Goal: Task Accomplishment & Management: Use online tool/utility

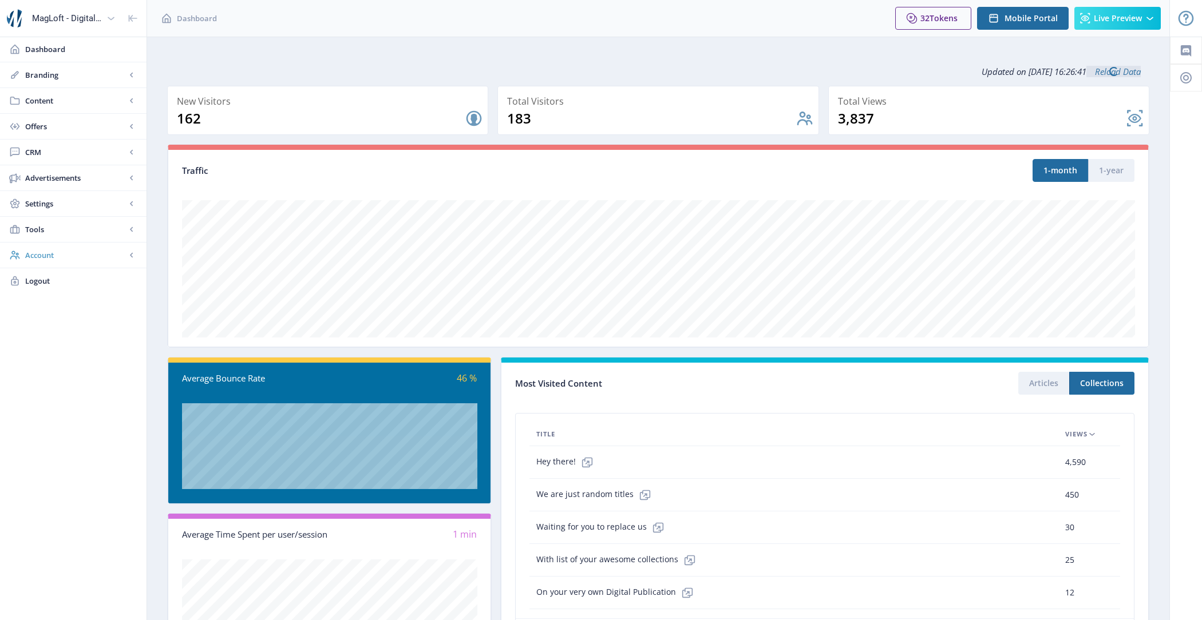
click at [46, 245] on link "Account" at bounding box center [73, 255] width 146 height 25
click at [68, 93] on link "Content" at bounding box center [73, 100] width 146 height 25
click at [74, 172] on span "Import PDF" at bounding box center [86, 177] width 98 height 11
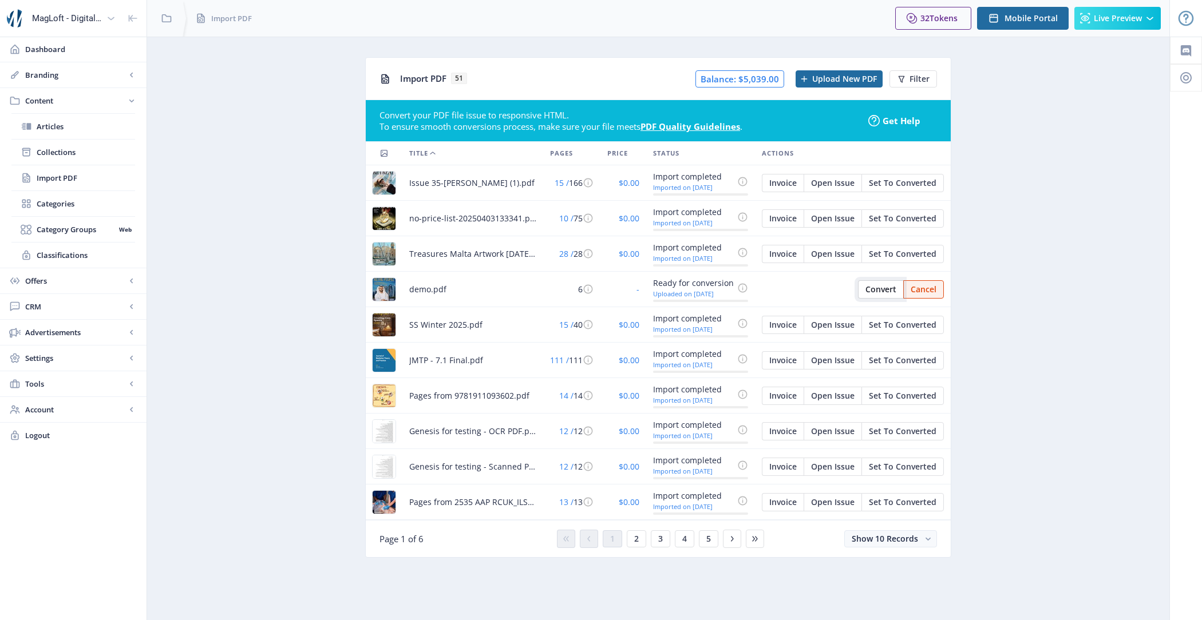
click at [889, 285] on span "Convert" at bounding box center [880, 289] width 31 height 9
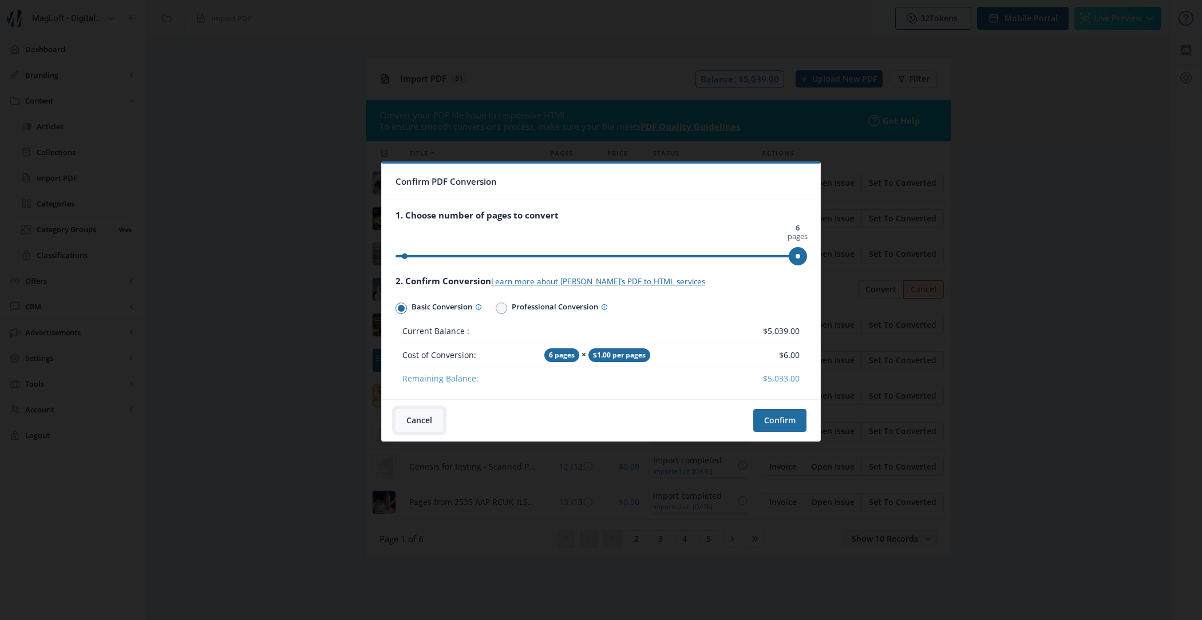
click at [423, 417] on button "Cancel" at bounding box center [418, 420] width 47 height 23
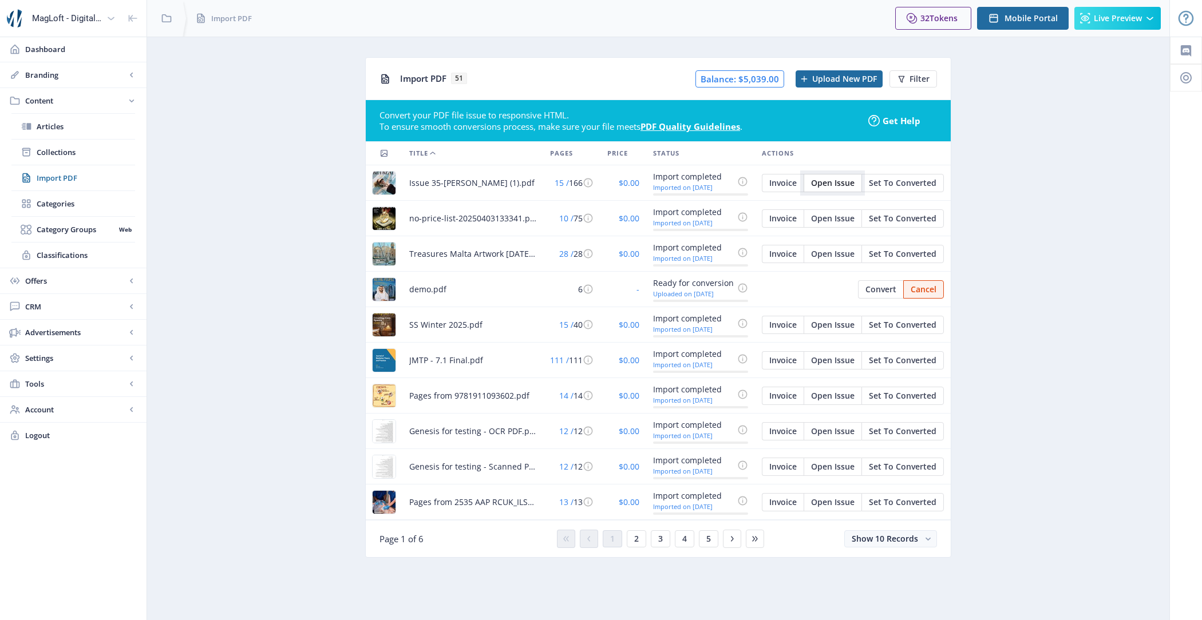
click at [831, 188] on button "Open Issue" at bounding box center [832, 183] width 58 height 18
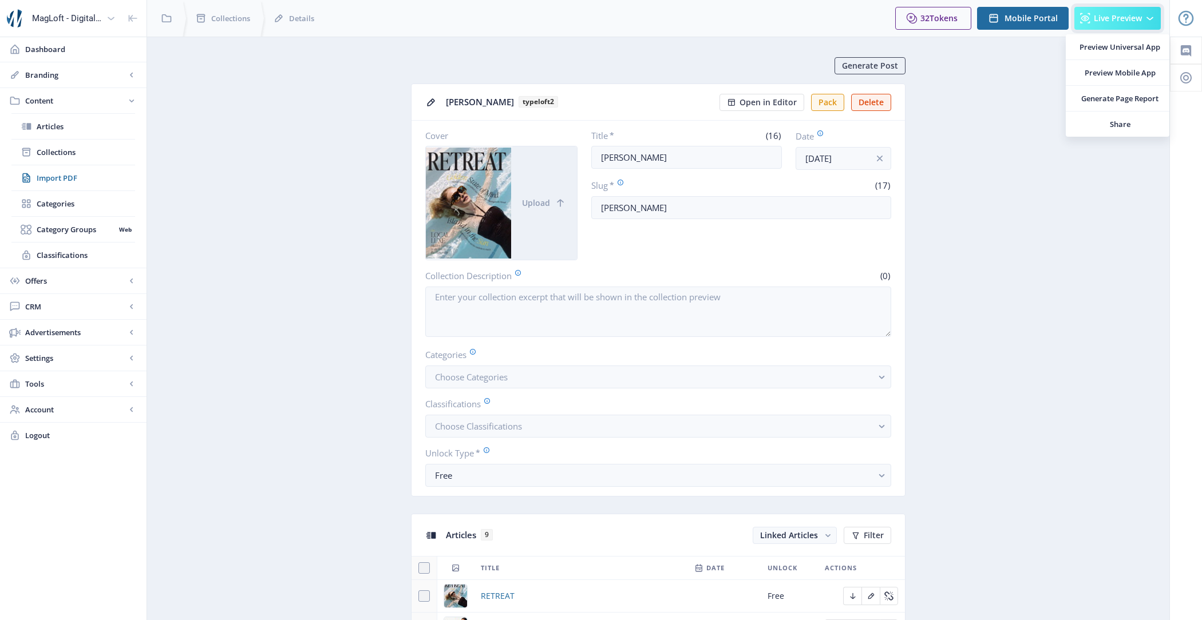
click at [1123, 23] on button "Live Preview" at bounding box center [1117, 18] width 86 height 23
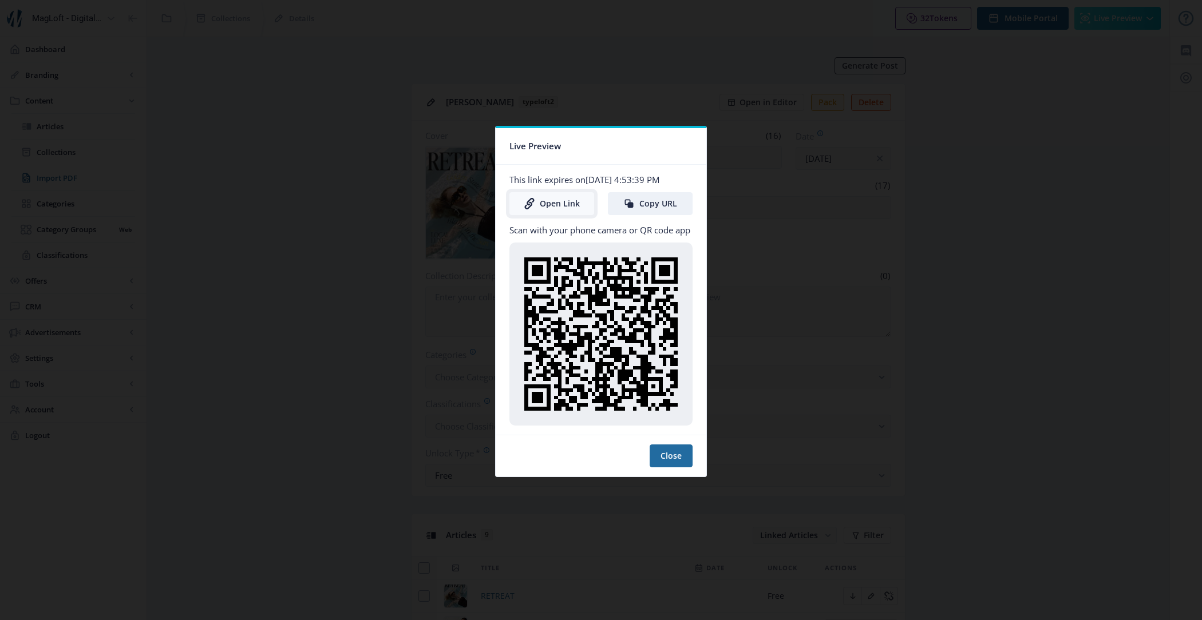
click at [557, 198] on link "Open Link" at bounding box center [551, 203] width 85 height 23
click at [669, 451] on button "Close" at bounding box center [670, 456] width 43 height 23
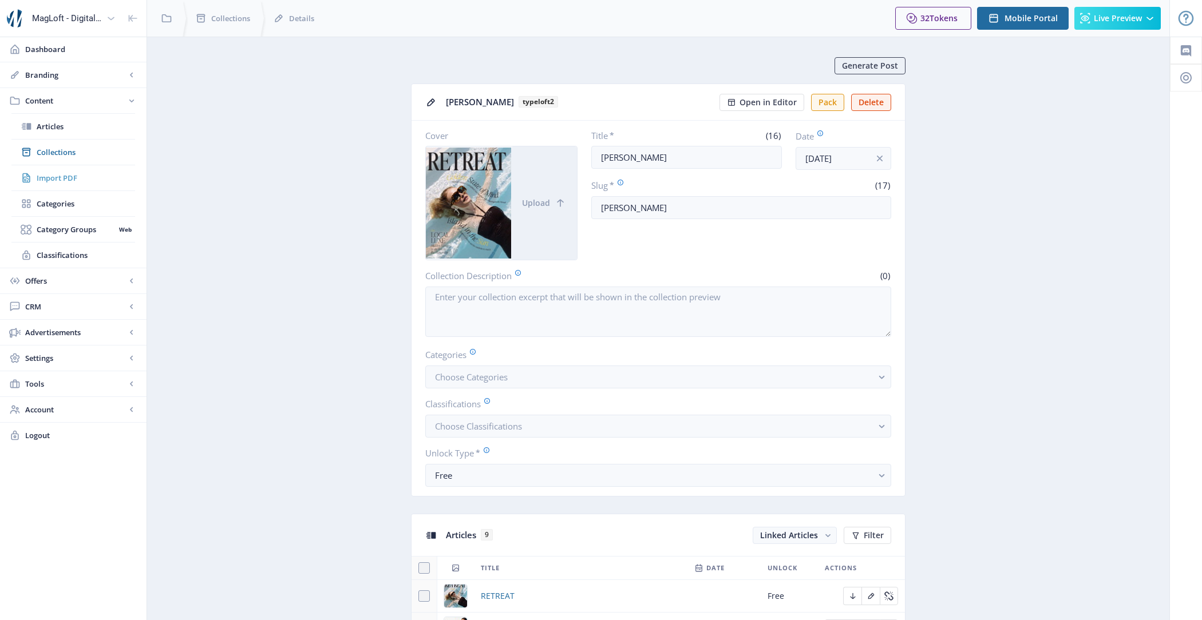
click at [87, 172] on span "Import PDF" at bounding box center [86, 177] width 98 height 11
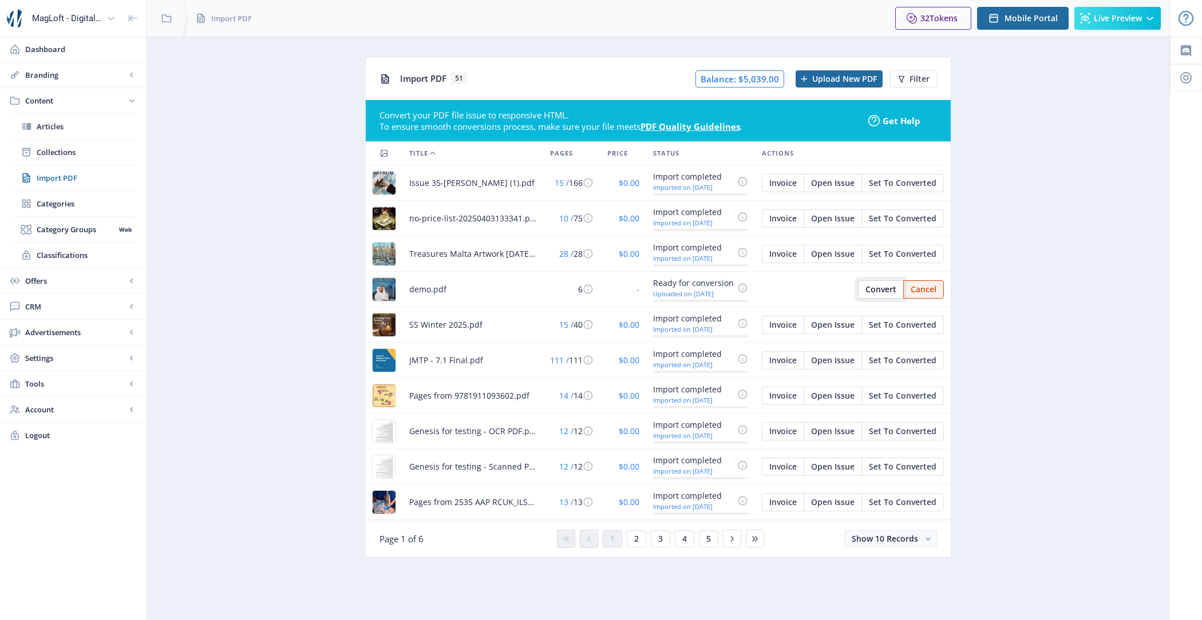
click at [862, 287] on button "Convert" at bounding box center [880, 289] width 45 height 18
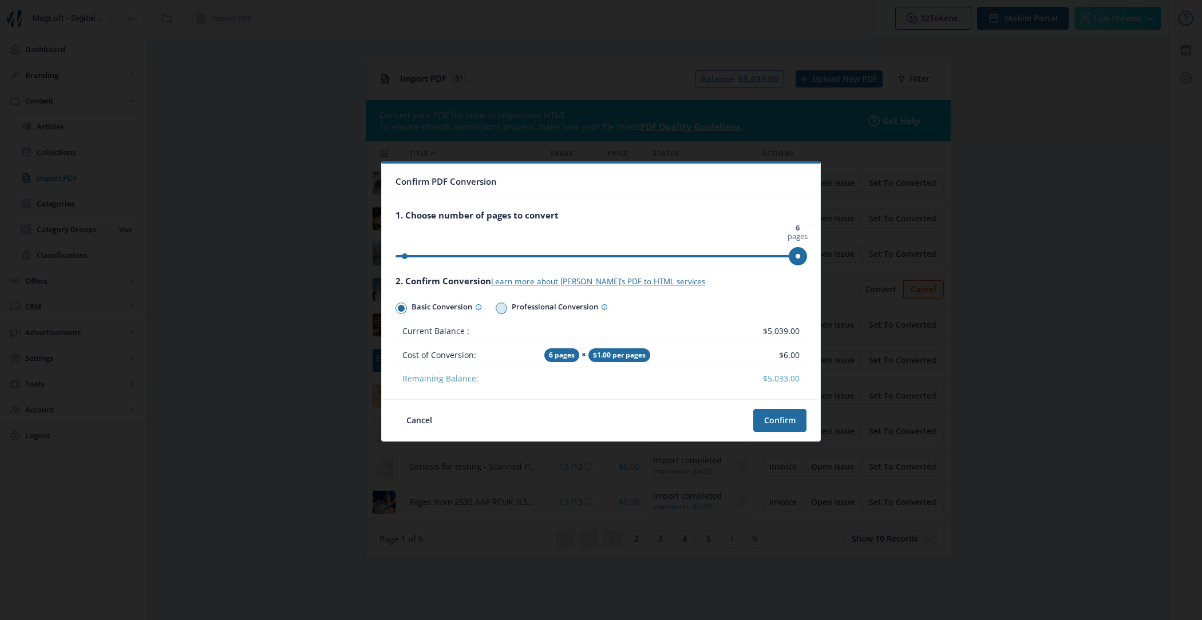
click at [520, 314] on span "Professional Conversion" at bounding box center [557, 308] width 101 height 17
click at [496, 308] on input "Professional Conversion" at bounding box center [496, 308] width 1 height 1
radio input "true"
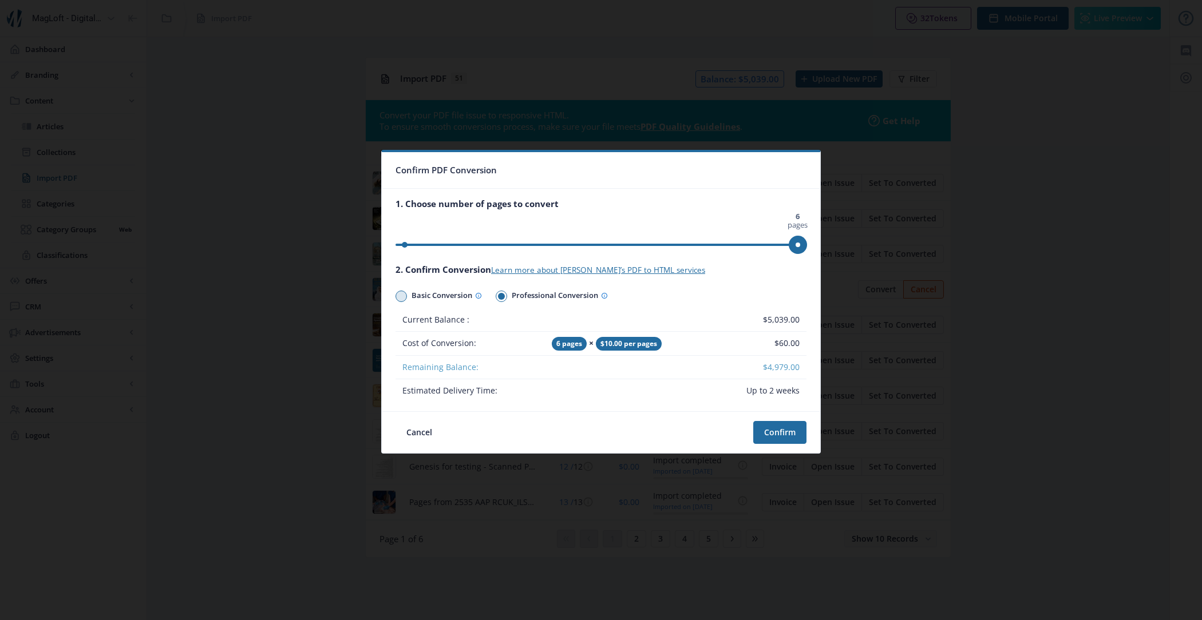
click at [427, 293] on span "Basic Conversion" at bounding box center [444, 296] width 75 height 17
click at [396, 296] on input "Basic Conversion" at bounding box center [395, 296] width 1 height 1
radio input "true"
